Goal: Task Accomplishment & Management: Manage account settings

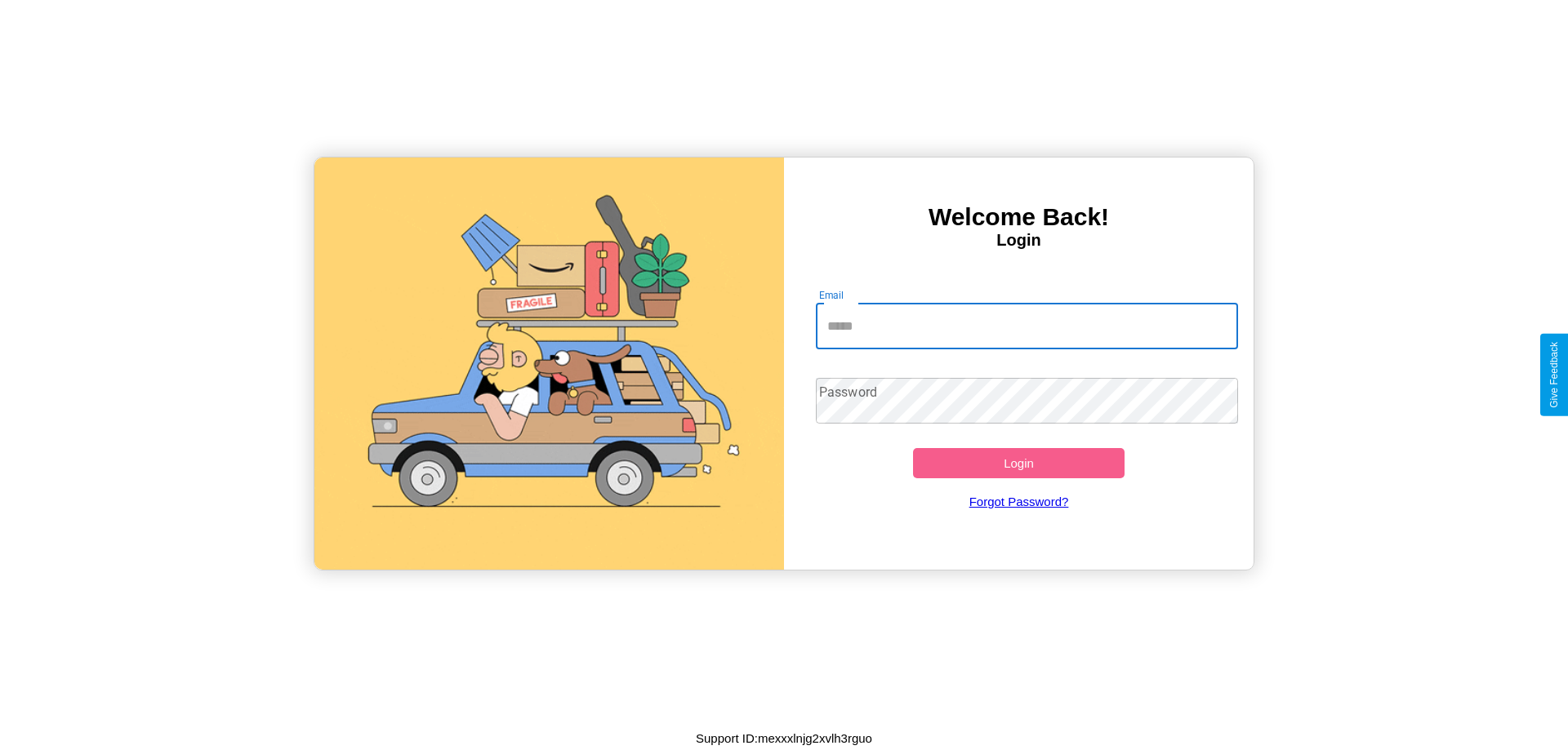
click at [1026, 326] on input "Email" at bounding box center [1026, 326] width 423 height 46
type input "**********"
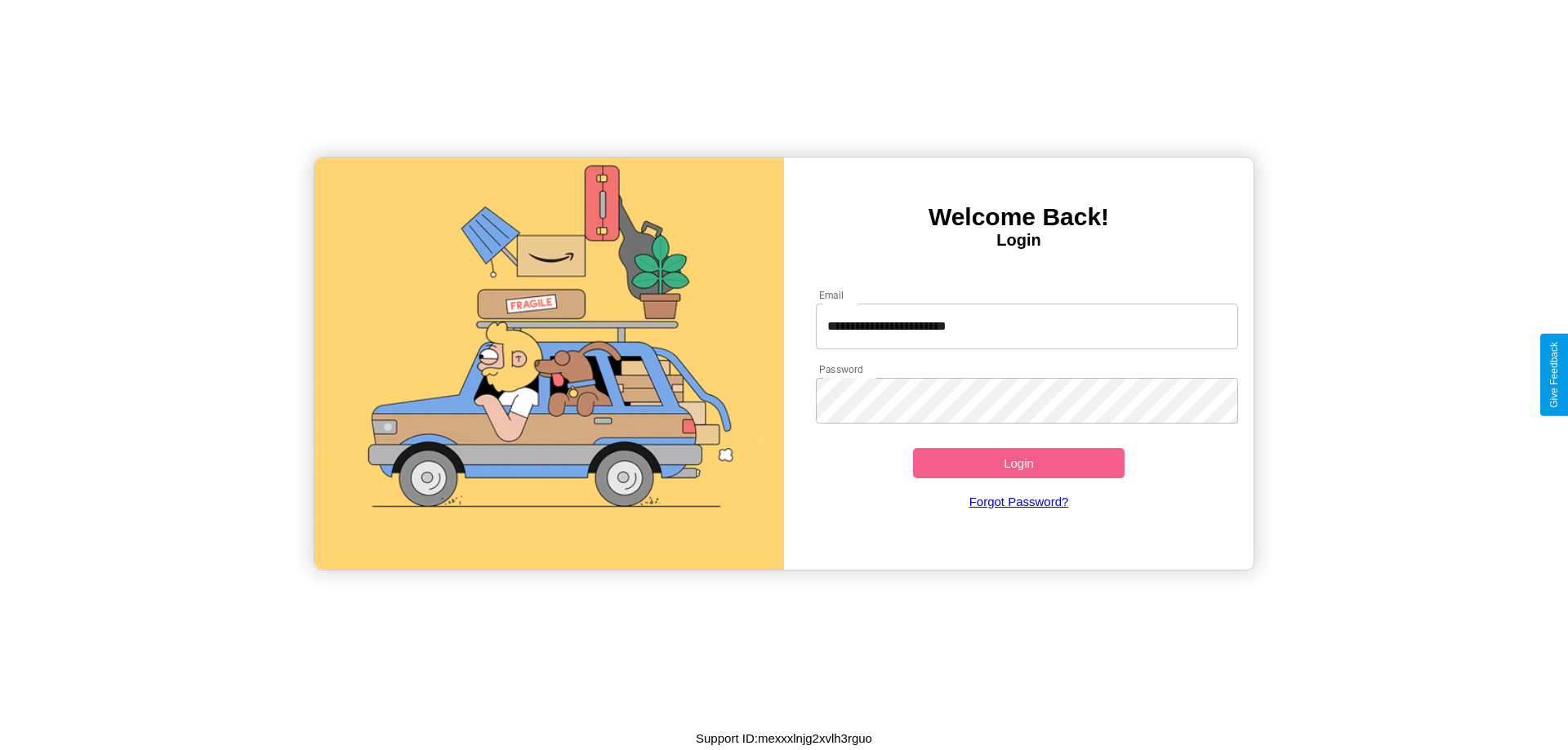
click at [1018, 463] on button "Login" at bounding box center [1019, 464] width 212 height 30
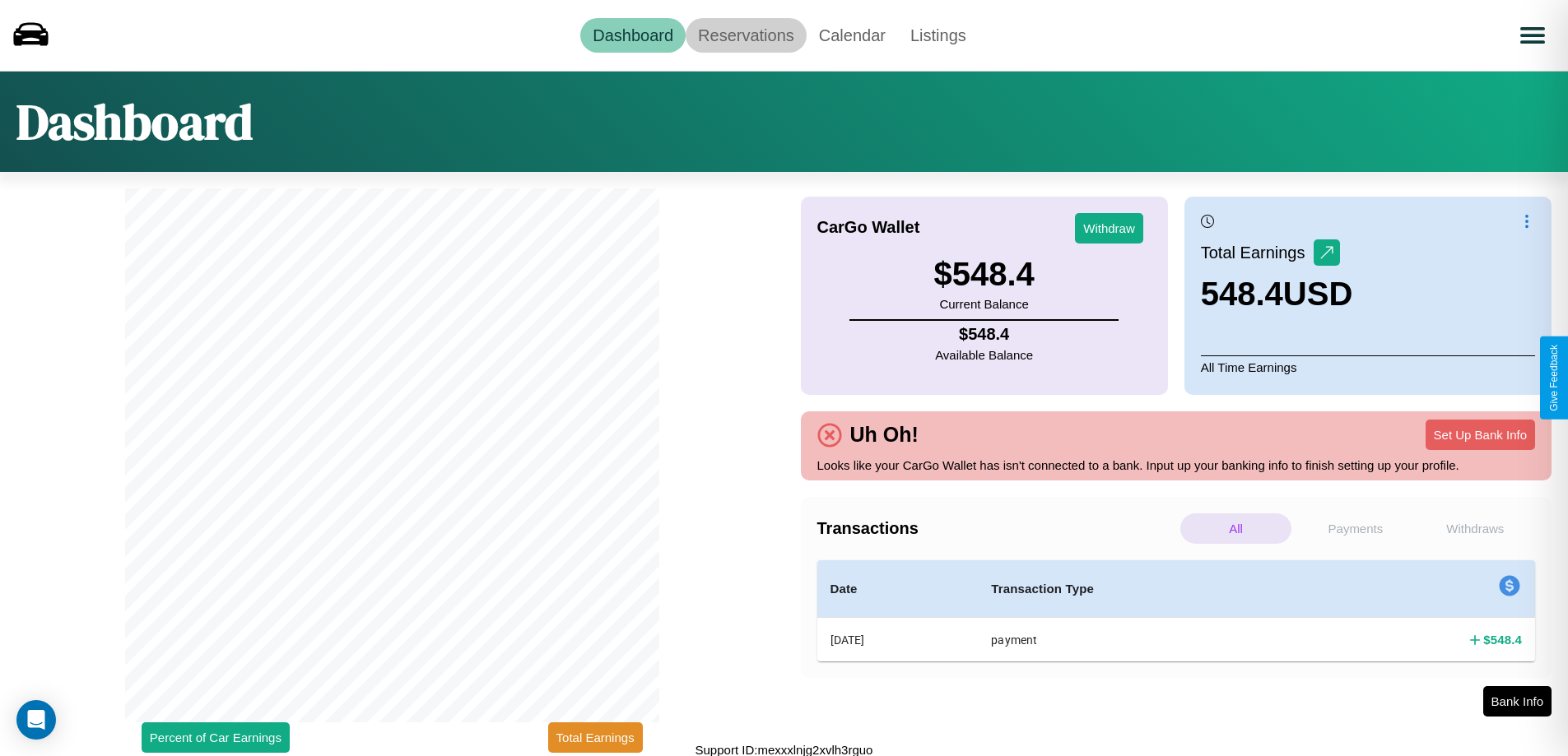
click at [746, 35] on link "Reservations" at bounding box center [746, 35] width 121 height 35
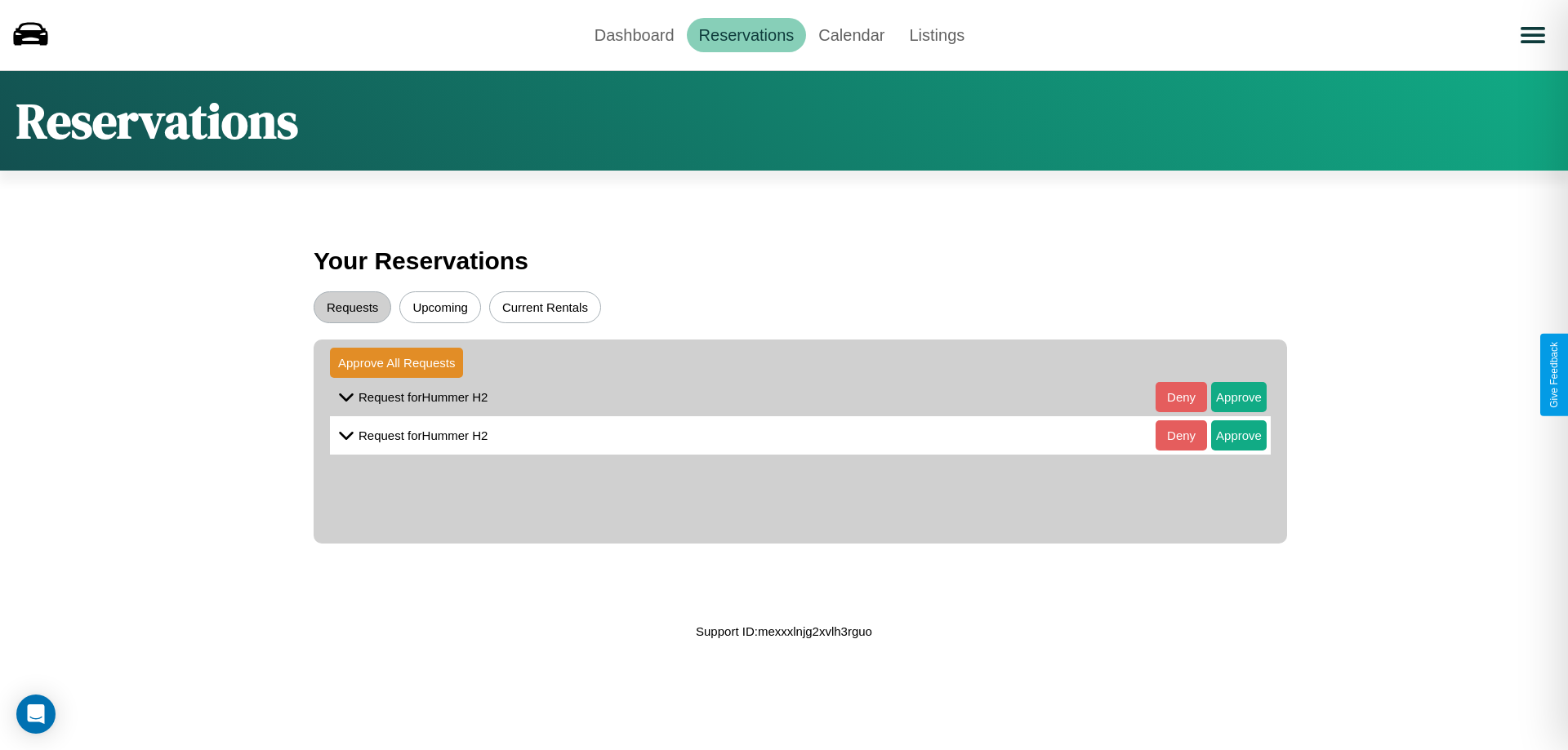
click at [440, 307] on button "Upcoming" at bounding box center [440, 307] width 82 height 32
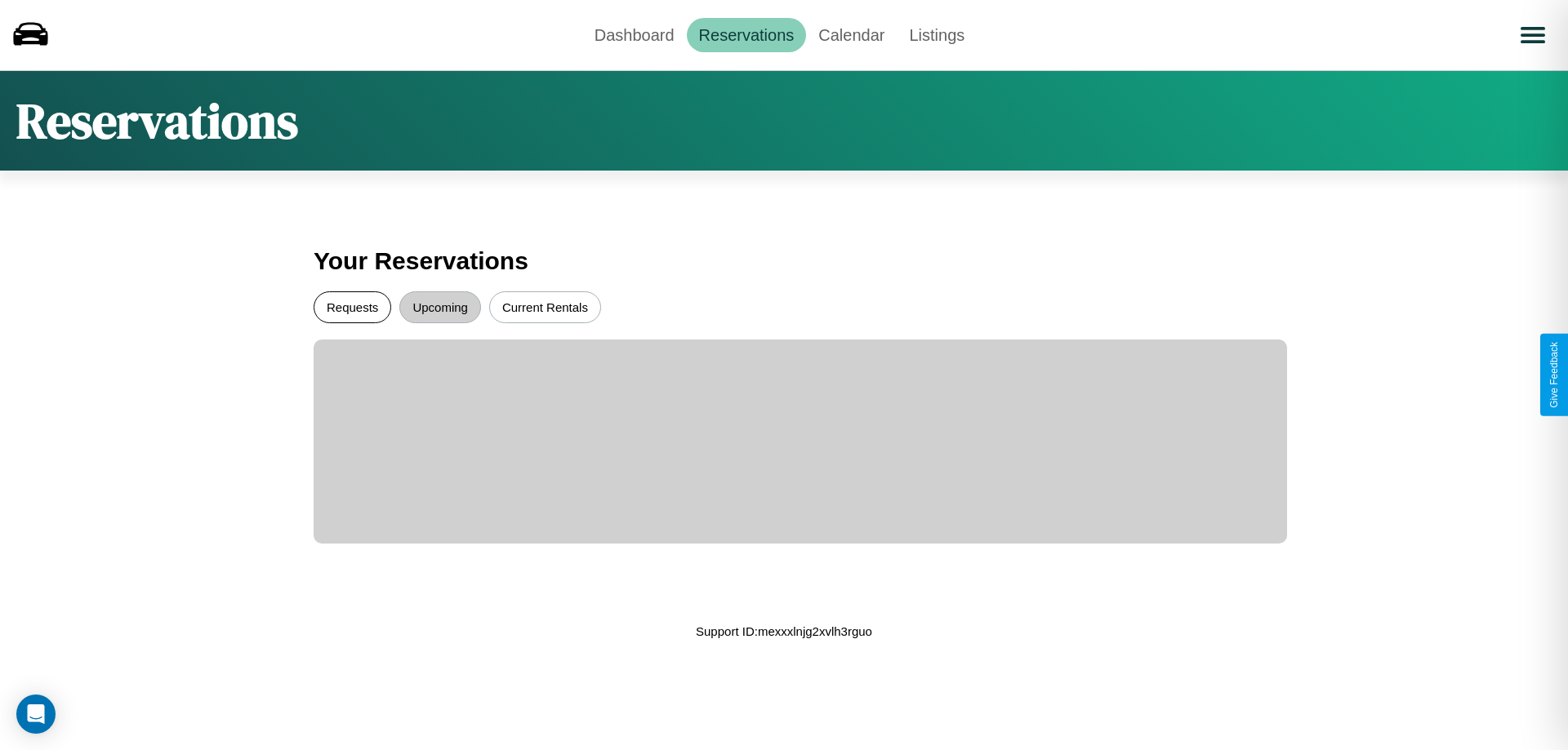
click at [352, 307] on button "Requests" at bounding box center [352, 307] width 78 height 32
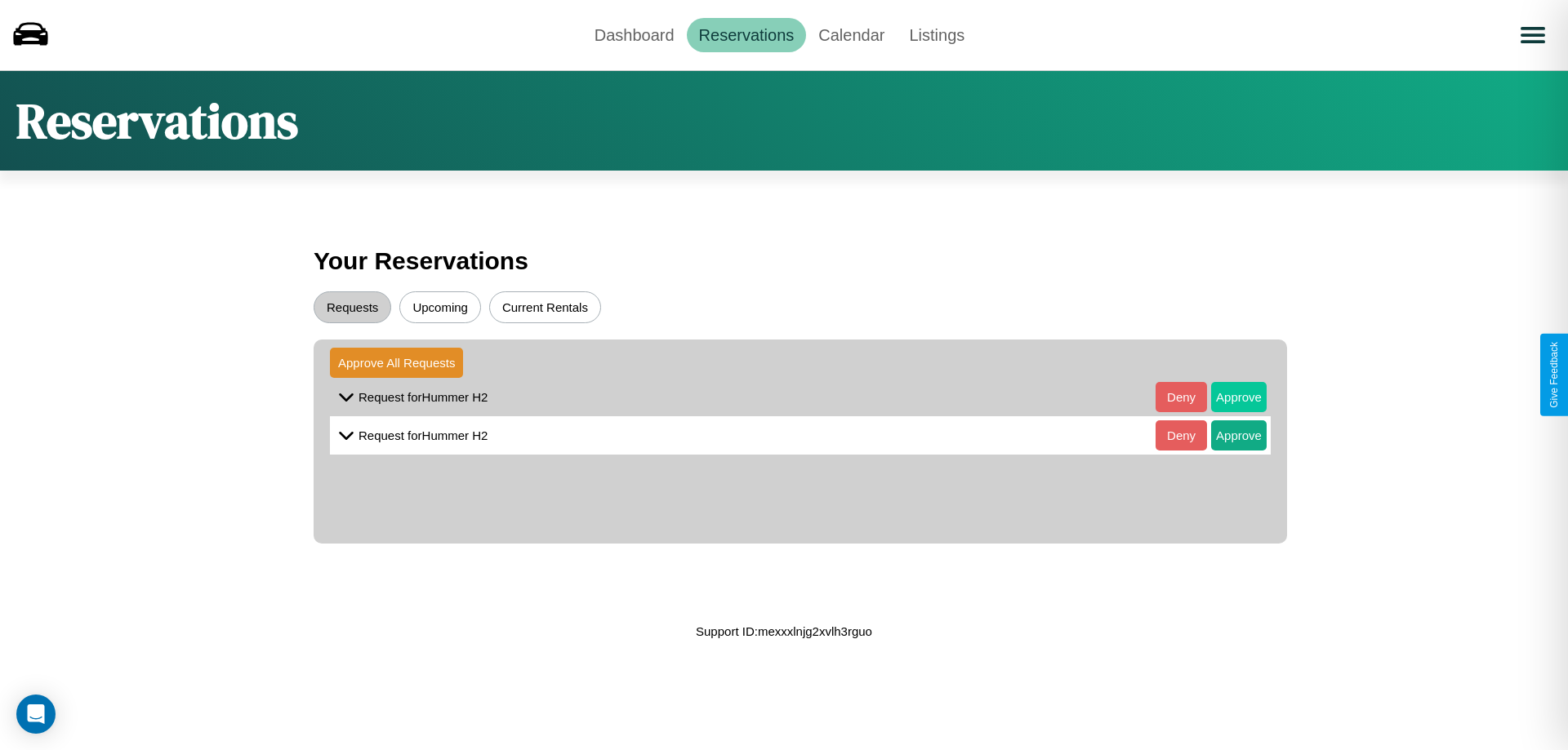
click at [1226, 397] on button "Approve" at bounding box center [1239, 397] width 55 height 30
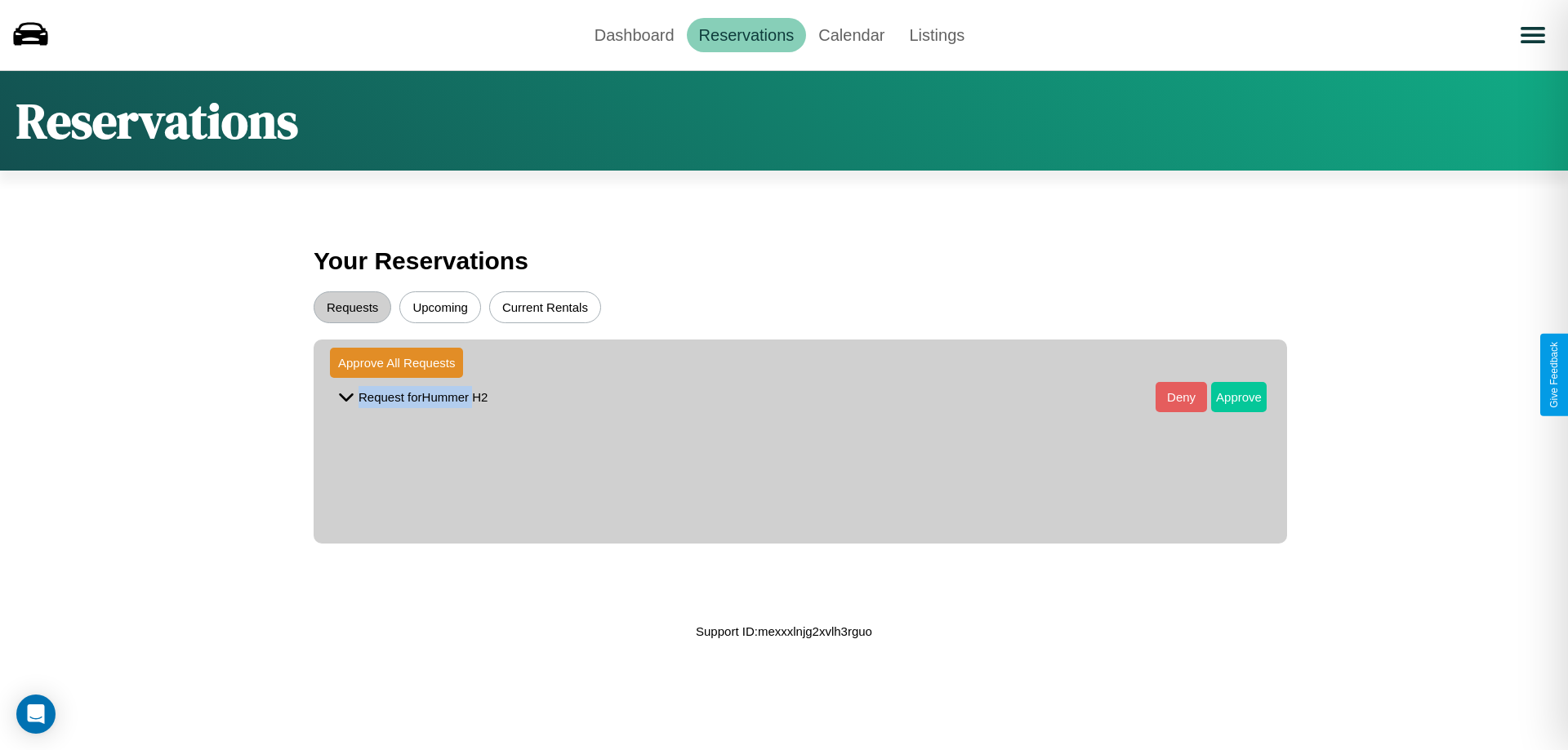
click at [1226, 397] on button "Approve" at bounding box center [1239, 397] width 55 height 30
